Goal: Find specific page/section: Find specific page/section

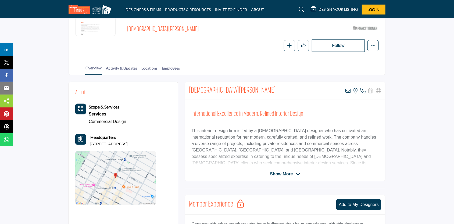
scroll to position [72, 0]
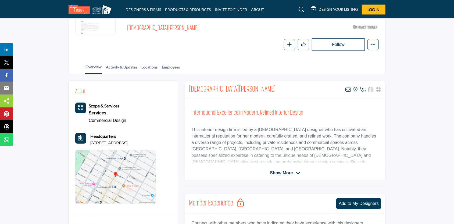
click at [299, 171] on icon at bounding box center [298, 173] width 4 height 5
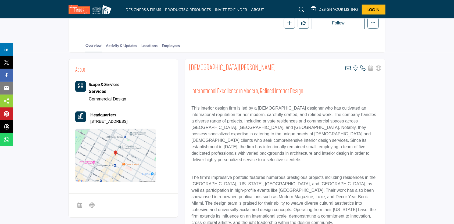
scroll to position [90, 0]
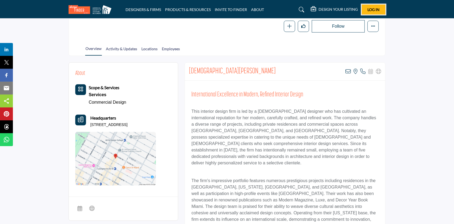
click at [373, 8] on span "Log In" at bounding box center [374, 9] width 12 height 5
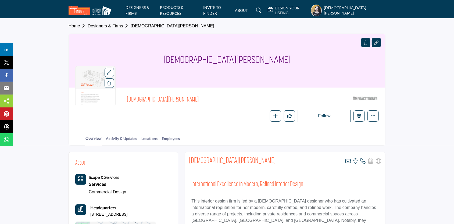
click at [340, 8] on h5 "Cristiana Voigt Mascarenhas" at bounding box center [355, 10] width 62 height 10
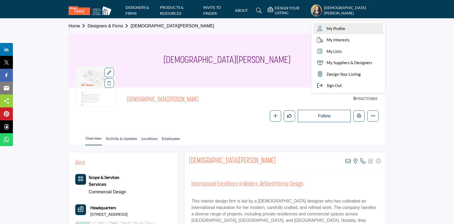
click at [341, 28] on span "My Profile" at bounding box center [336, 29] width 19 height 6
